Goal: Transaction & Acquisition: Obtain resource

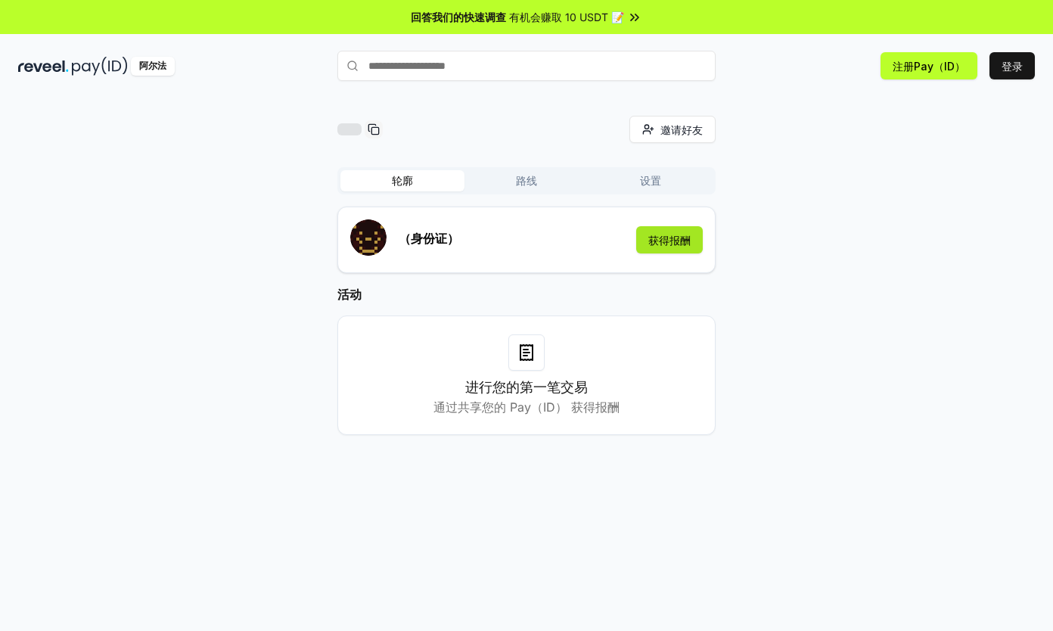
click at [667, 226] on button "获得报酬" at bounding box center [669, 239] width 67 height 27
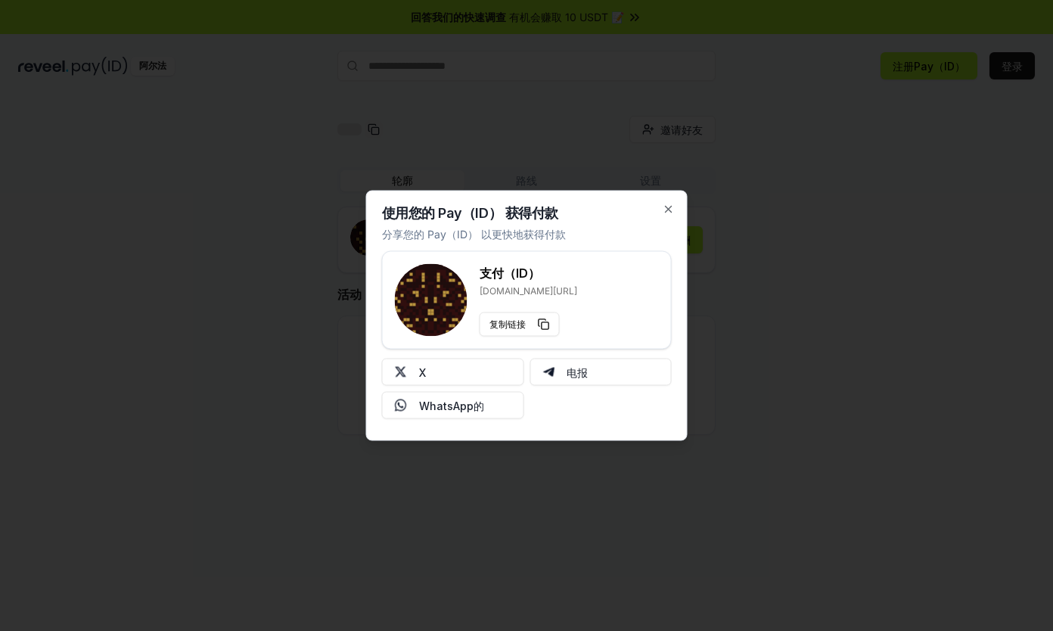
click at [479, 282] on h3 "支付（ID）" at bounding box center [528, 273] width 98 height 18
click at [499, 318] on button "复制链接" at bounding box center [519, 324] width 80 height 24
click at [475, 358] on button "X" at bounding box center [453, 371] width 142 height 27
click at [671, 215] on icon "button" at bounding box center [668, 209] width 12 height 12
